Goal: Register for event/course

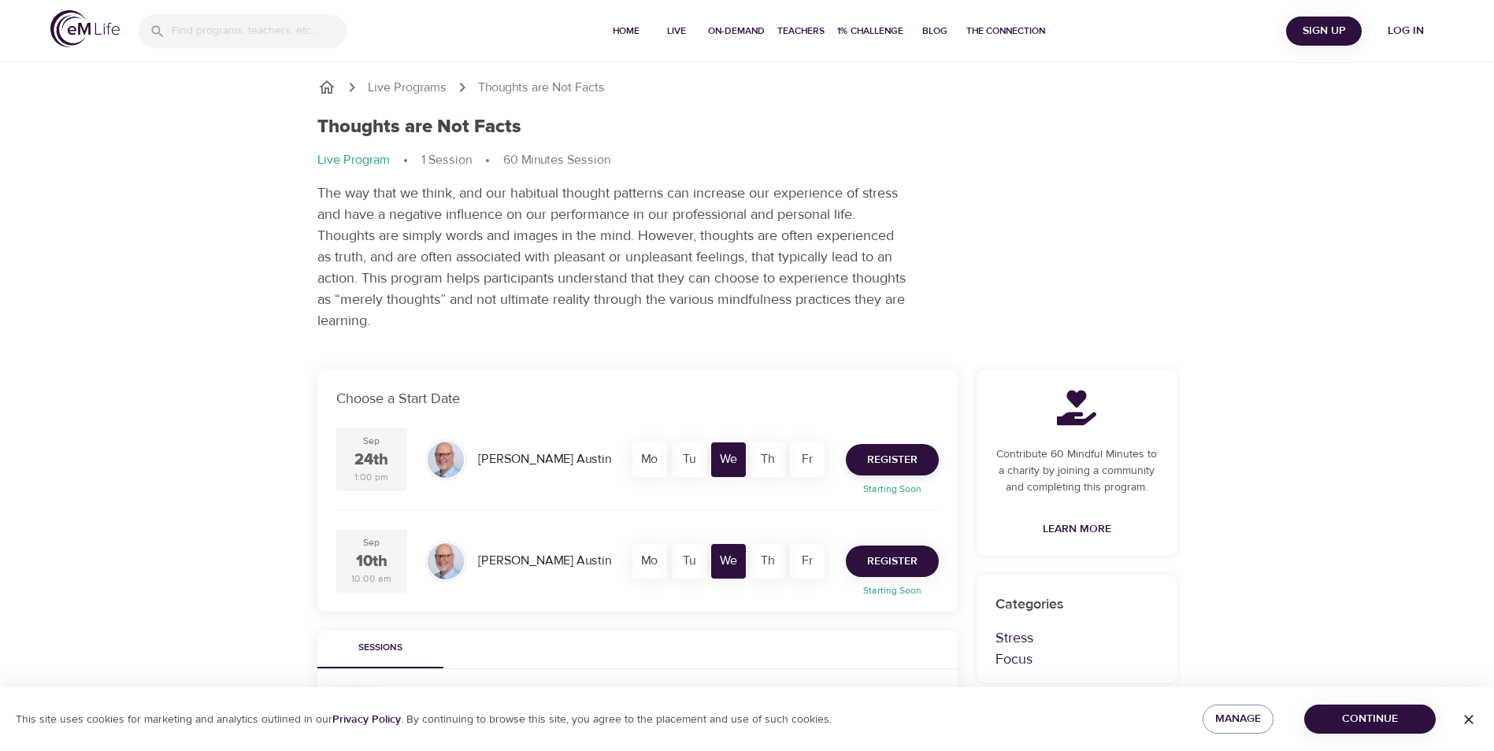
click at [894, 559] on span "Register" at bounding box center [892, 562] width 50 height 20
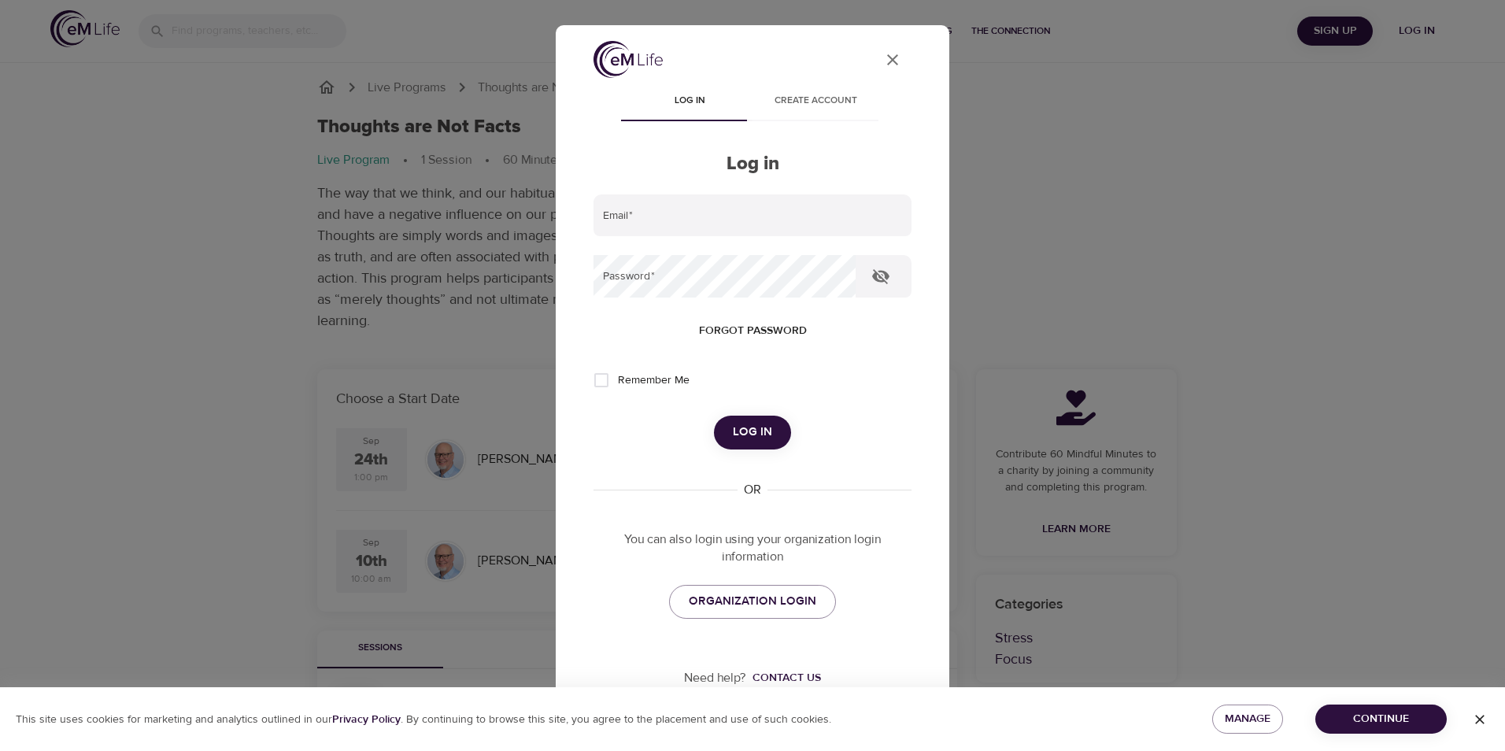
click at [883, 59] on icon "User Profile" at bounding box center [892, 59] width 19 height 19
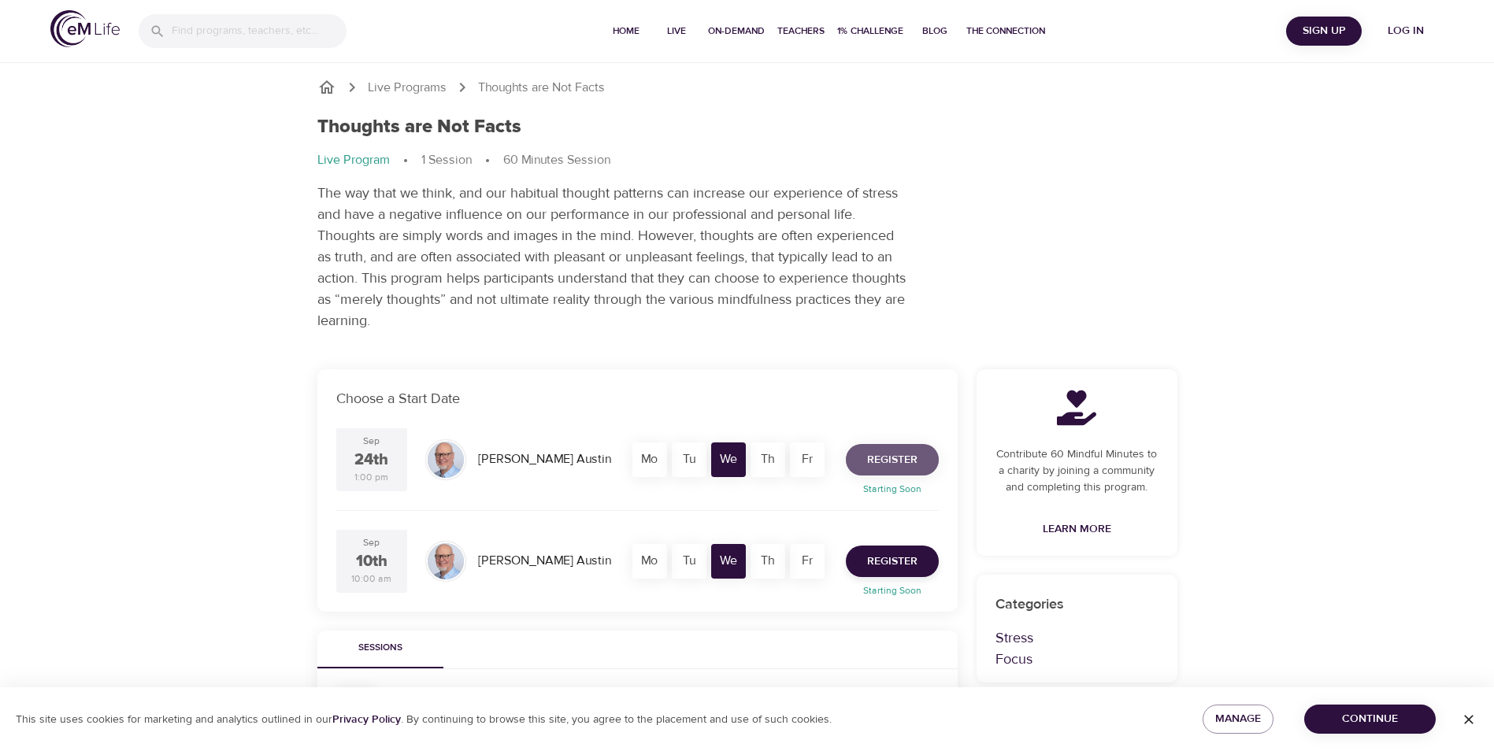
click at [893, 454] on span "Register" at bounding box center [892, 460] width 50 height 20
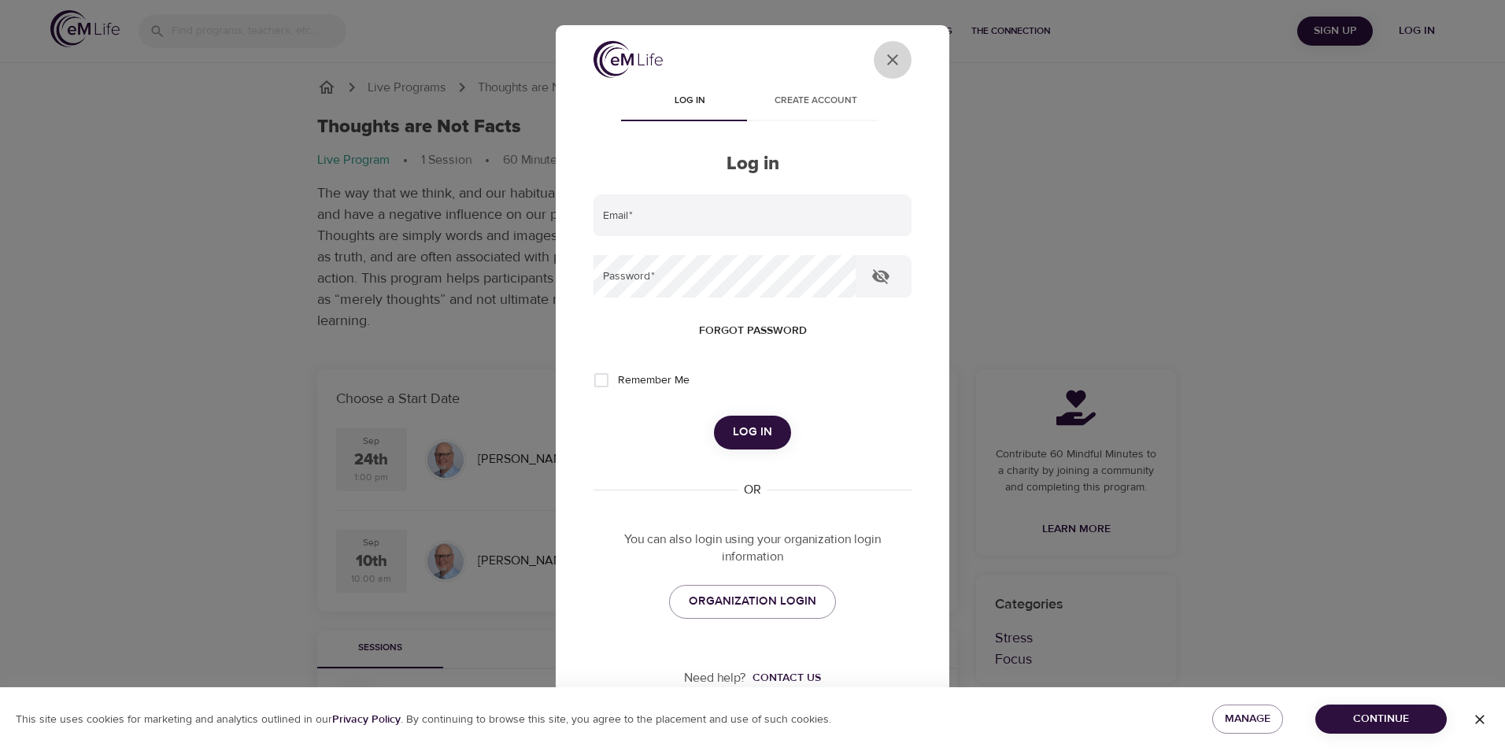
click at [885, 62] on icon "User Profile" at bounding box center [892, 59] width 19 height 19
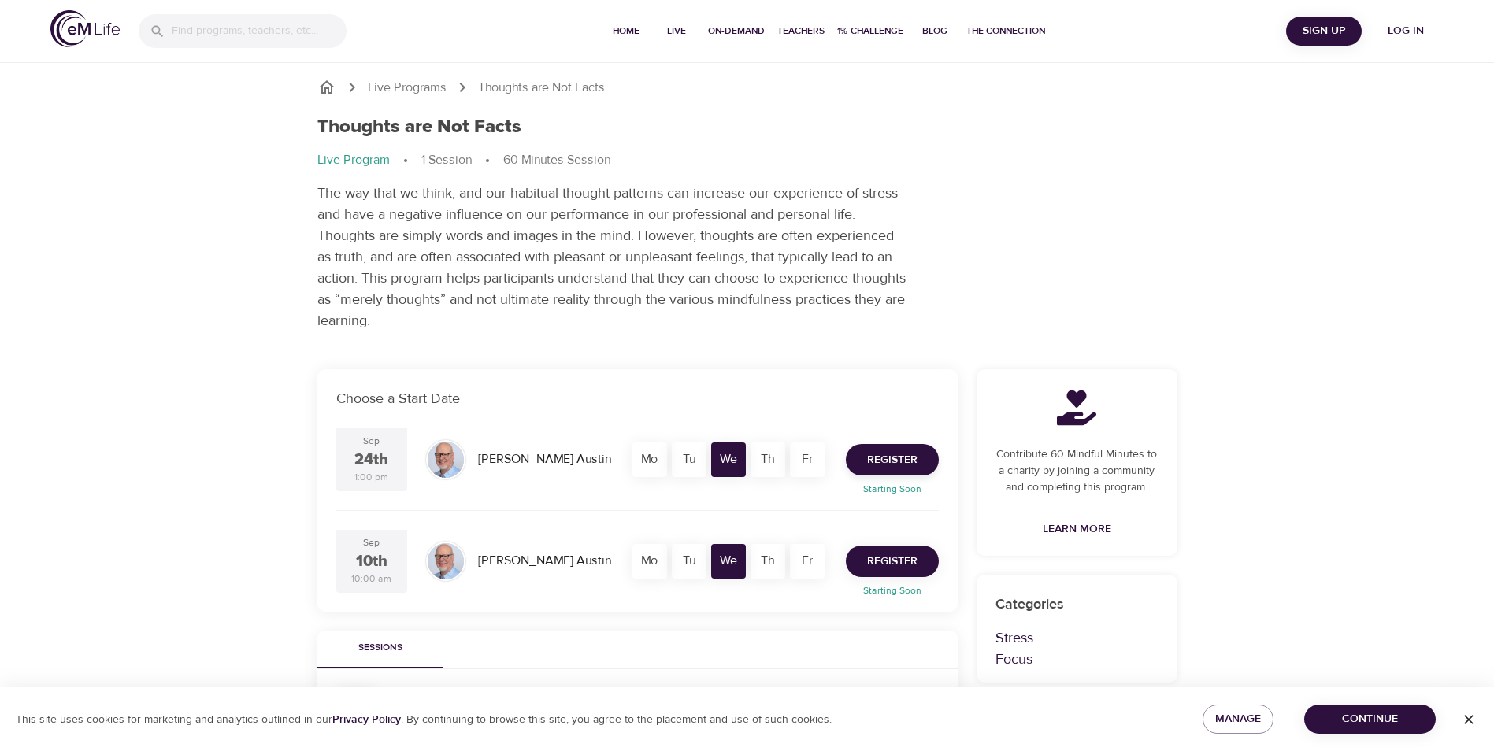
click at [890, 558] on span "Register" at bounding box center [892, 562] width 50 height 20
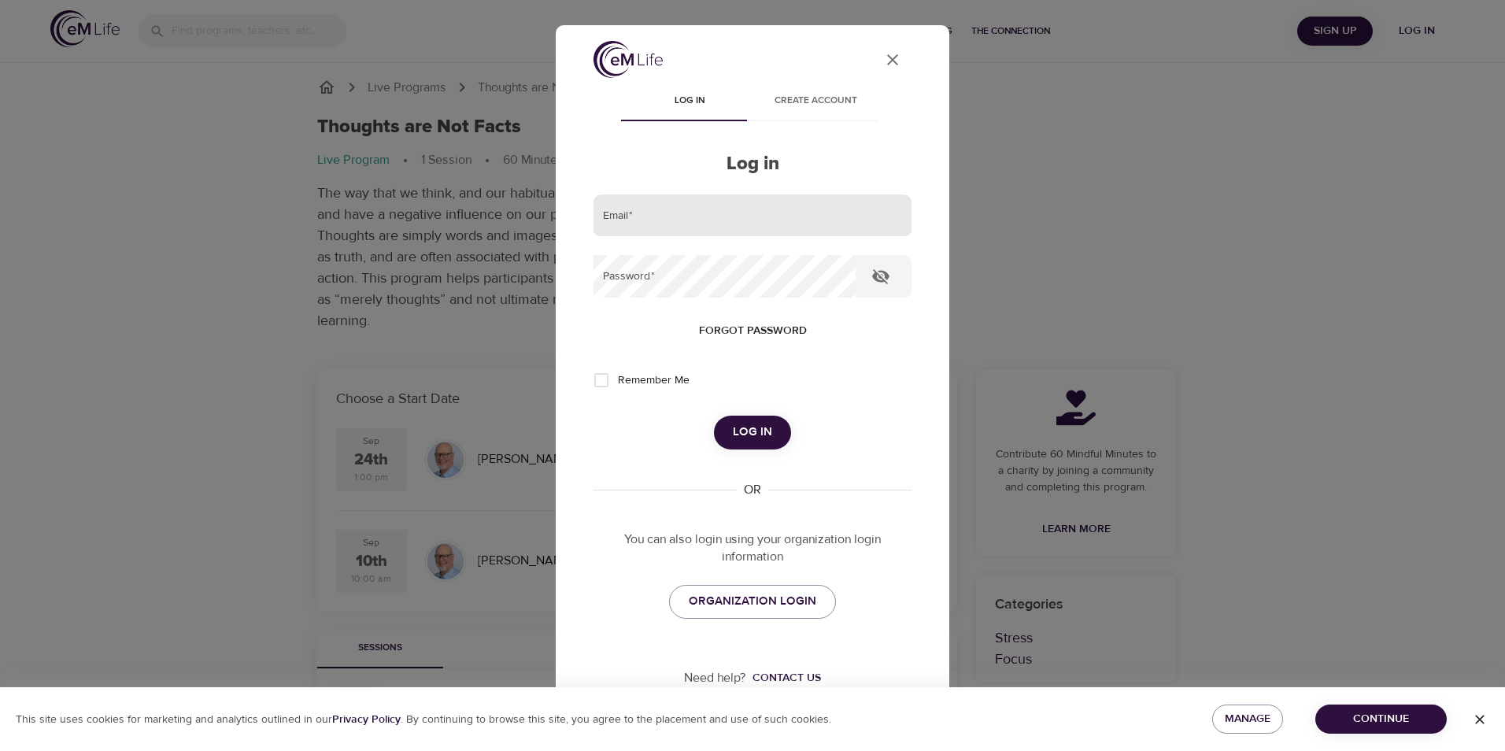
click at [698, 214] on input "email" at bounding box center [753, 215] width 318 height 43
type input "msims1@vailresorts.com"
click at [755, 603] on span "ORGANIZATION LOGIN" at bounding box center [753, 601] width 128 height 20
